Goal: Information Seeking & Learning: Learn about a topic

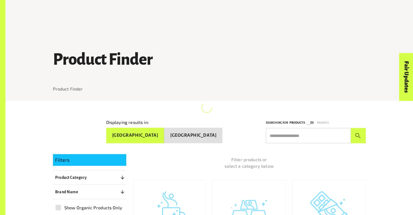
scroll to position [98, 0]
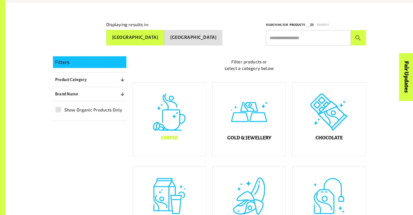
click at [165, 123] on div "Coffee" at bounding box center [169, 119] width 73 height 73
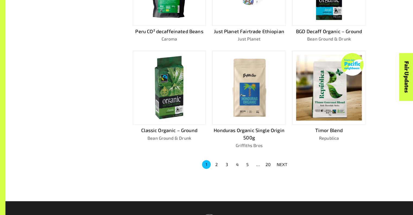
scroll to position [337, 0]
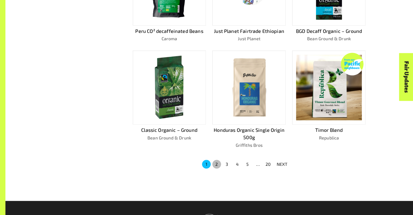
click at [216, 164] on button "2" at bounding box center [217, 164] width 9 height 9
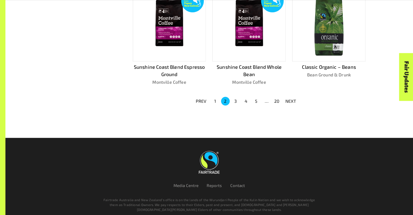
scroll to position [394, 0]
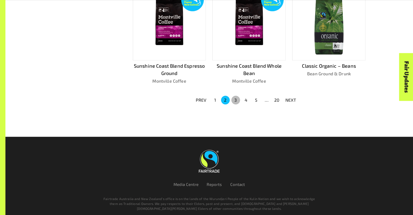
click at [237, 99] on button "3" at bounding box center [236, 100] width 9 height 9
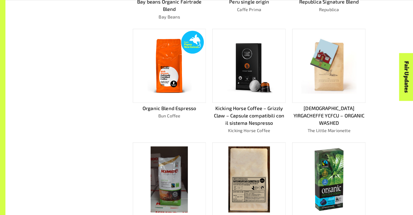
scroll to position [373, 0]
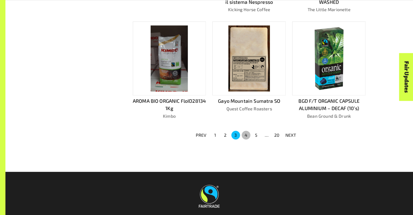
click at [246, 134] on button "4" at bounding box center [246, 135] width 9 height 9
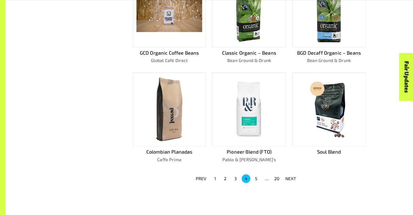
scroll to position [308, 0]
click at [258, 178] on button "5" at bounding box center [256, 178] width 9 height 9
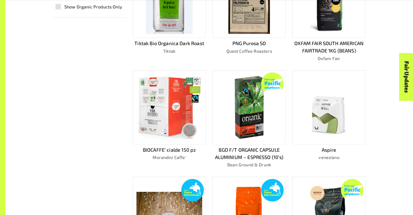
scroll to position [311, 0]
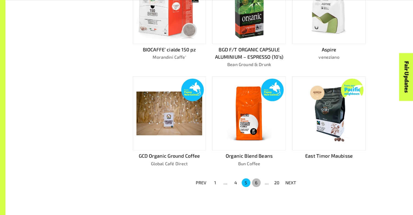
click at [258, 182] on button "6" at bounding box center [256, 182] width 9 height 9
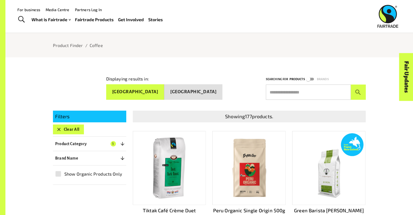
scroll to position [43, 0]
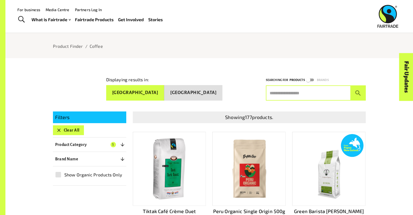
click at [293, 94] on input "text" at bounding box center [308, 92] width 85 height 15
click at [351, 85] on button "submit" at bounding box center [358, 92] width 15 height 15
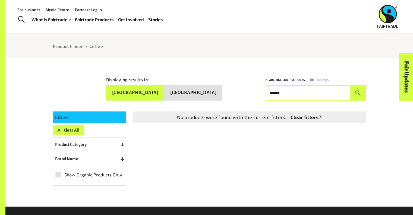
click at [298, 91] on input "******" at bounding box center [308, 92] width 85 height 15
type input "*"
click at [351, 85] on button "submit" at bounding box center [358, 92] width 15 height 15
type input "*"
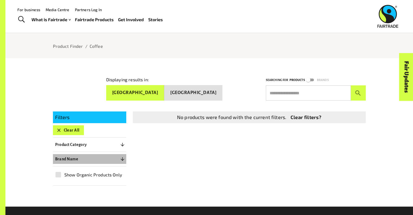
click at [120, 156] on icon "button" at bounding box center [122, 158] width 5 height 5
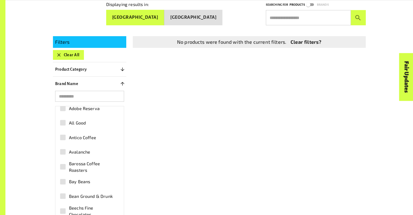
scroll to position [53, 0]
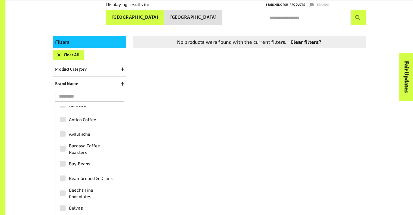
click at [74, 131] on span "Avalanche" at bounding box center [79, 134] width 21 height 7
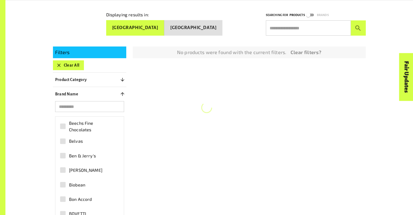
scroll to position [143, 0]
click at [83, 142] on span "Ben & Jerry's" at bounding box center [82, 142] width 27 height 7
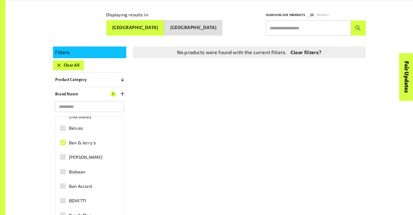
click at [83, 142] on span "Ben & Jerry's" at bounding box center [82, 142] width 27 height 7
click at [316, 51] on link "Clear filters?" at bounding box center [306, 52] width 31 height 7
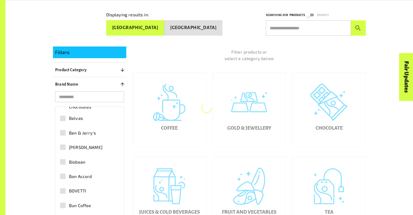
scroll to position [102, 0]
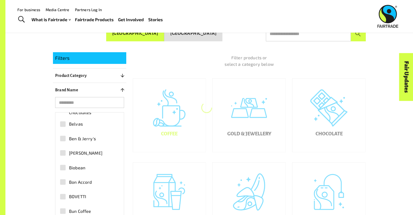
click at [173, 115] on div "Coffee" at bounding box center [169, 115] width 73 height 73
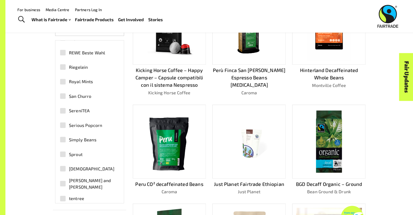
scroll to position [1489, 0]
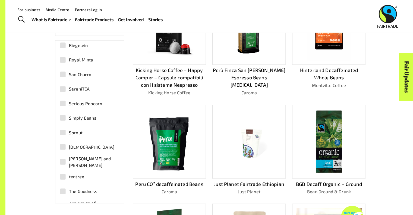
click at [70, 74] on span "San Churro" at bounding box center [80, 74] width 23 height 7
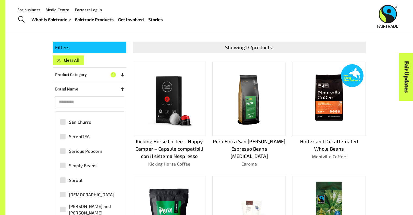
scroll to position [1527, 0]
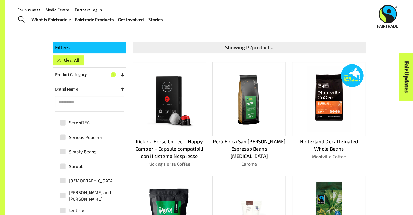
click at [96, 138] on span "Serious Popcorn" at bounding box center [85, 137] width 33 height 7
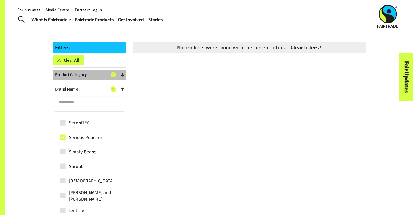
click at [88, 75] on button "Product Category 1" at bounding box center [89, 75] width 73 height 10
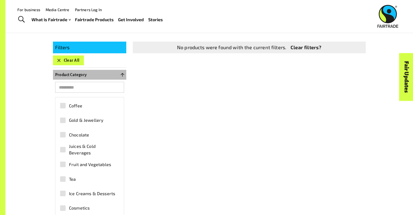
click at [117, 77] on button "Product Category 0" at bounding box center [89, 75] width 73 height 10
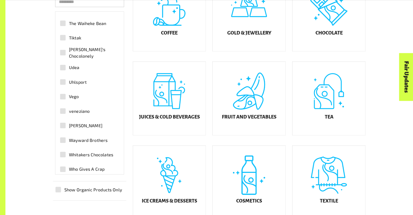
scroll to position [1652, 0]
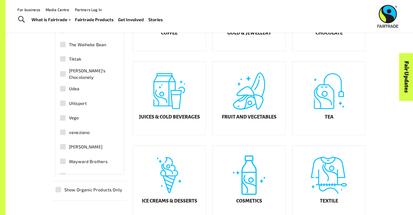
click at [80, 70] on span "[PERSON_NAME]'s Chocolonely" at bounding box center [93, 73] width 48 height 13
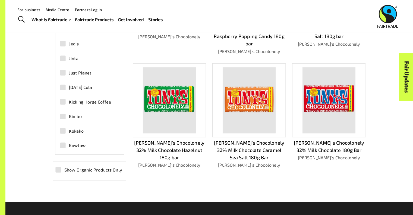
scroll to position [800, 0]
click at [83, 86] on span "[DATE] Cola" at bounding box center [80, 88] width 23 height 7
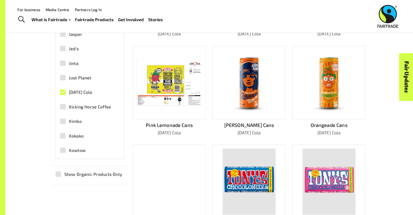
scroll to position [227, 0]
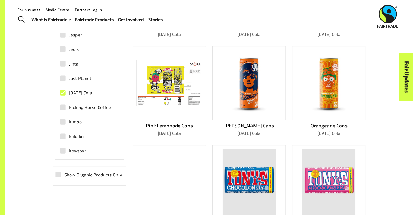
click at [74, 92] on span "[DATE] Cola" at bounding box center [80, 92] width 23 height 7
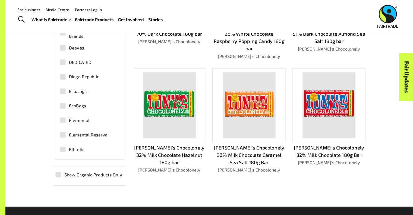
scroll to position [408, 0]
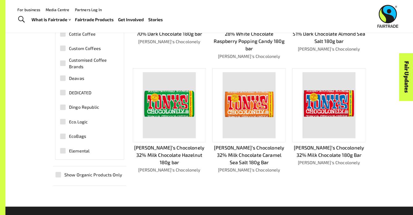
click at [76, 108] on span "Dingo Republic" at bounding box center [84, 107] width 30 height 7
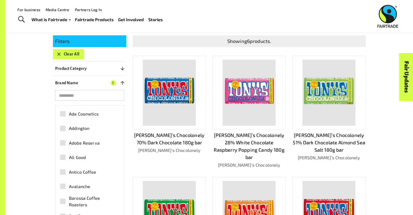
scroll to position [113, 0]
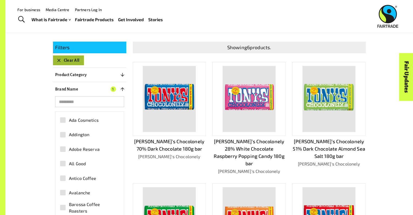
click at [59, 58] on icon "button" at bounding box center [58, 60] width 5 height 5
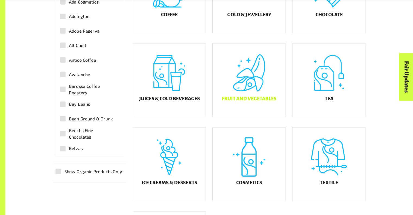
scroll to position [226, 0]
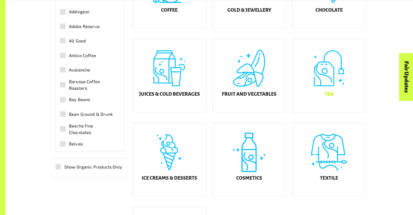
click at [321, 86] on div "Tea" at bounding box center [329, 75] width 73 height 73
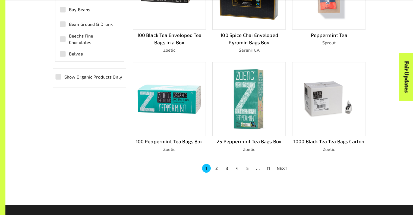
scroll to position [326, 0]
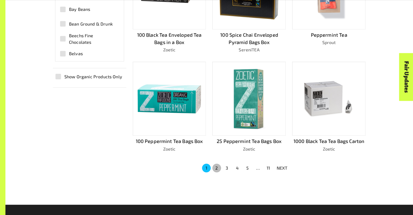
click at [217, 167] on button "2" at bounding box center [217, 168] width 9 height 9
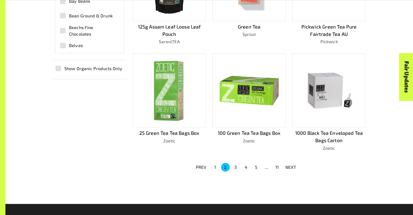
scroll to position [334, 0]
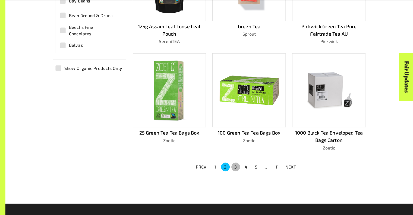
click at [236, 166] on button "3" at bounding box center [236, 167] width 9 height 9
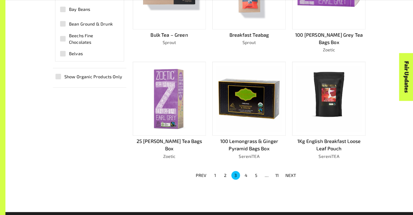
scroll to position [331, 0]
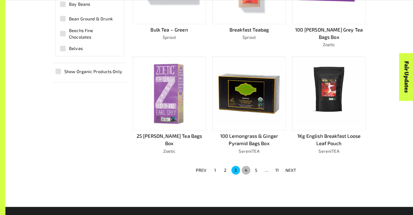
click at [245, 166] on button "4" at bounding box center [246, 170] width 9 height 9
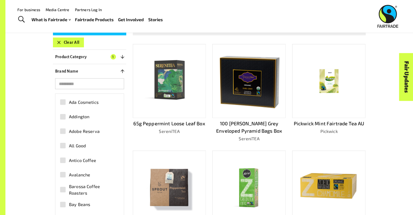
scroll to position [105, 0]
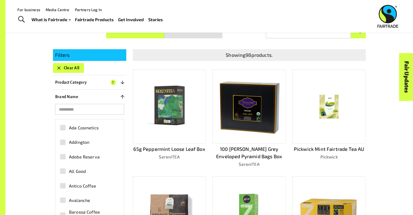
drag, startPoint x: 214, startPoint y: 151, endPoint x: 386, endPoint y: 129, distance: 173.3
click at [386, 129] on div "Product Finder Product Finder / Tea Displaying results in: [GEOGRAPHIC_DATA] [G…" at bounding box center [209, 164] width 408 height 538
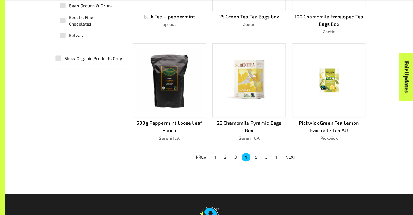
scroll to position [344, 0]
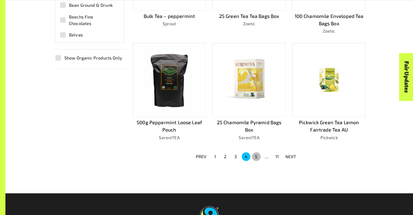
click at [256, 155] on button "5" at bounding box center [256, 156] width 9 height 9
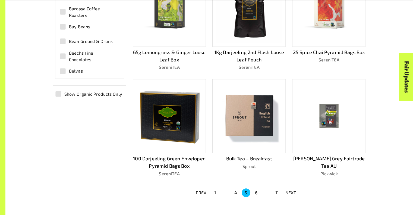
scroll to position [351, 0]
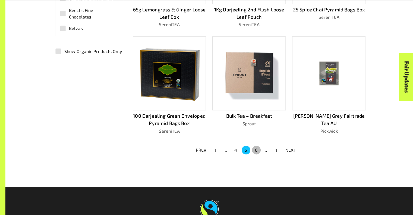
click at [255, 148] on button "6" at bounding box center [256, 150] width 9 height 9
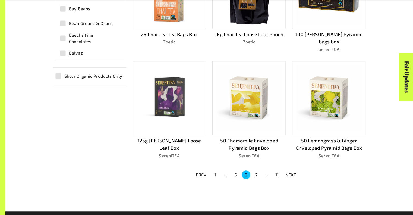
scroll to position [342, 0]
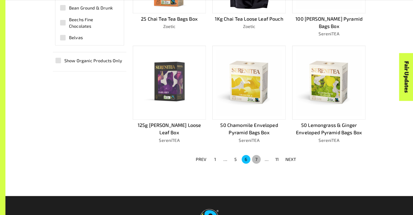
click at [258, 155] on button "7" at bounding box center [256, 159] width 9 height 9
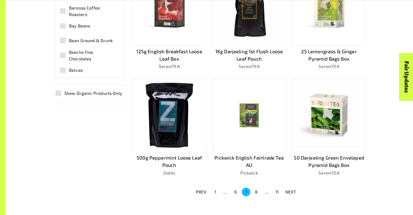
scroll to position [350, 0]
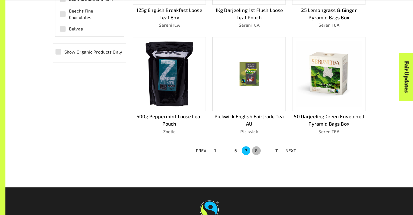
click at [257, 151] on button "8" at bounding box center [256, 150] width 9 height 9
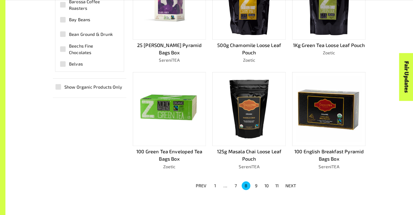
scroll to position [316, 0]
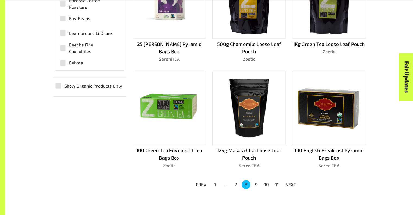
click at [258, 184] on button "9" at bounding box center [256, 184] width 9 height 9
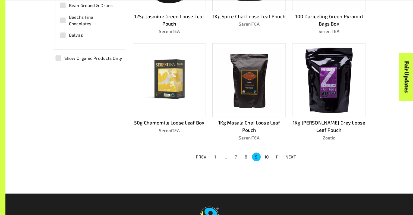
scroll to position [347, 0]
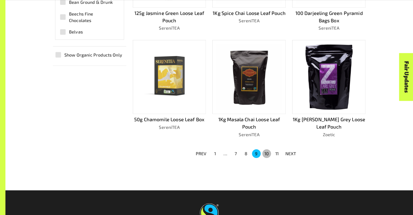
click at [267, 155] on button "10" at bounding box center [267, 153] width 9 height 9
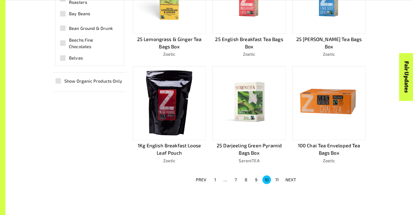
scroll to position [377, 0]
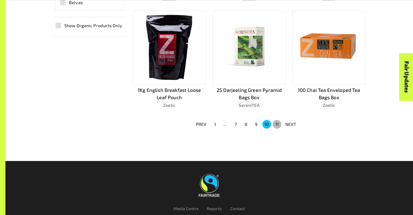
click at [276, 120] on button "11" at bounding box center [277, 124] width 9 height 9
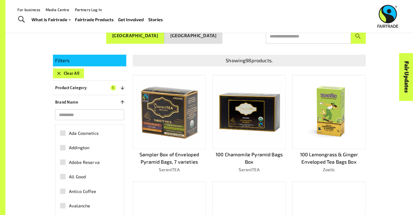
scroll to position [0, 0]
